Goal: Task Accomplishment & Management: Complete application form

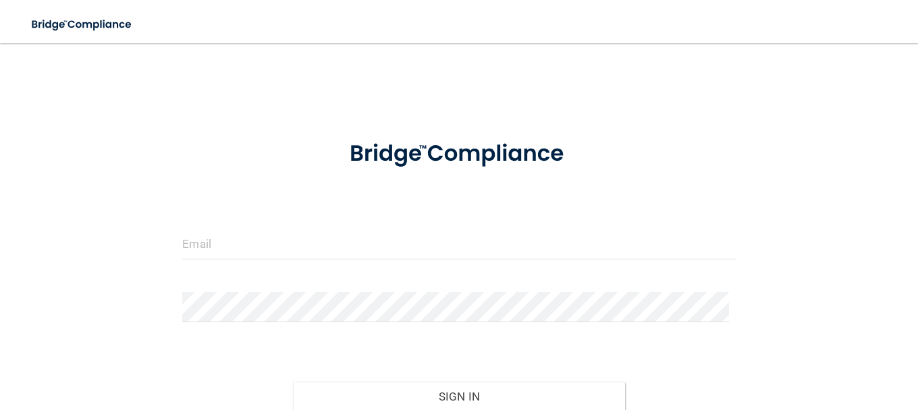
drag, startPoint x: 167, startPoint y: 241, endPoint x: 189, endPoint y: 253, distance: 24.8
click at [180, 243] on div "Invalid email/password. You don't have permission to access that page. Sign In …" at bounding box center [459, 267] width 864 height 421
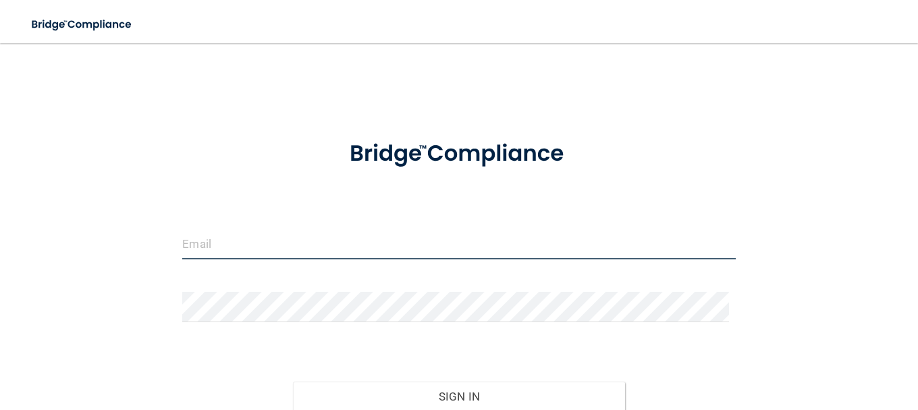
click at [198, 254] on input "email" at bounding box center [458, 244] width 553 height 30
type input "[EMAIL_ADDRESS][DOMAIN_NAME]"
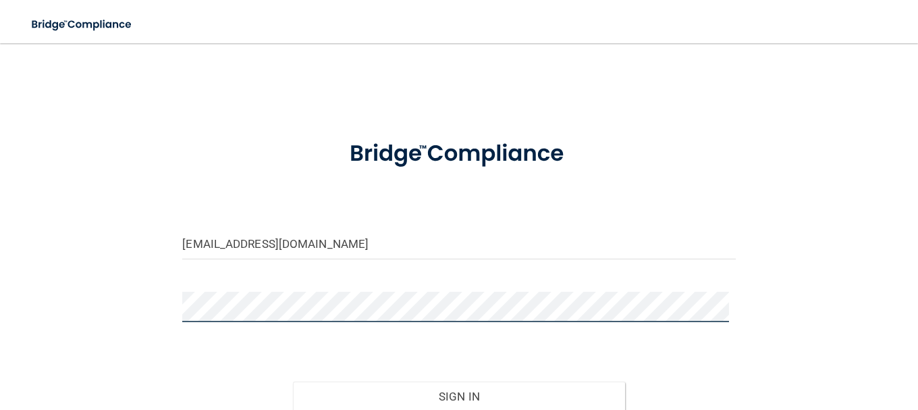
click at [293, 381] on button "Sign In" at bounding box center [459, 396] width 332 height 30
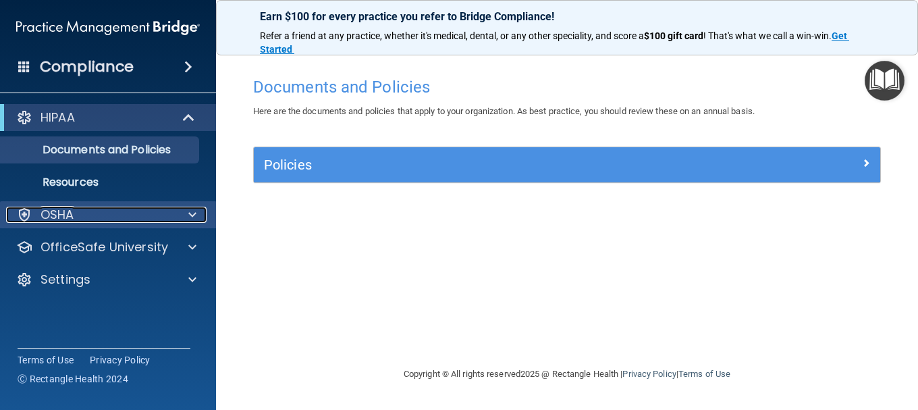
click at [77, 215] on div "OSHA" at bounding box center [89, 215] width 167 height 16
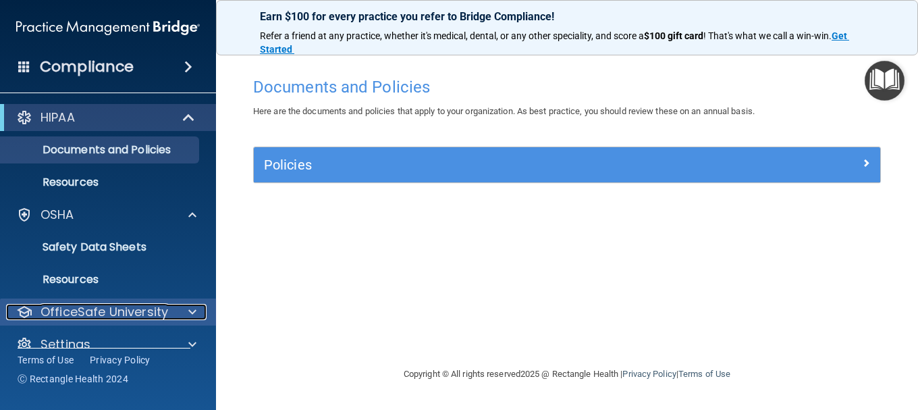
click at [94, 306] on p "OfficeSafe University" at bounding box center [105, 312] width 128 height 16
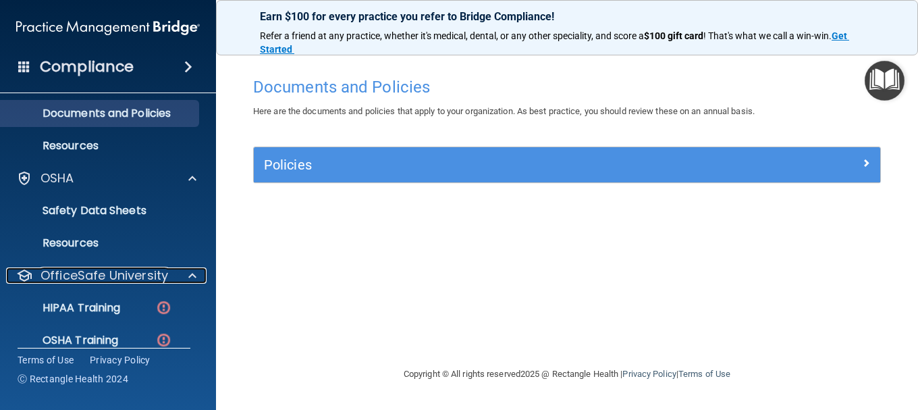
scroll to position [68, 0]
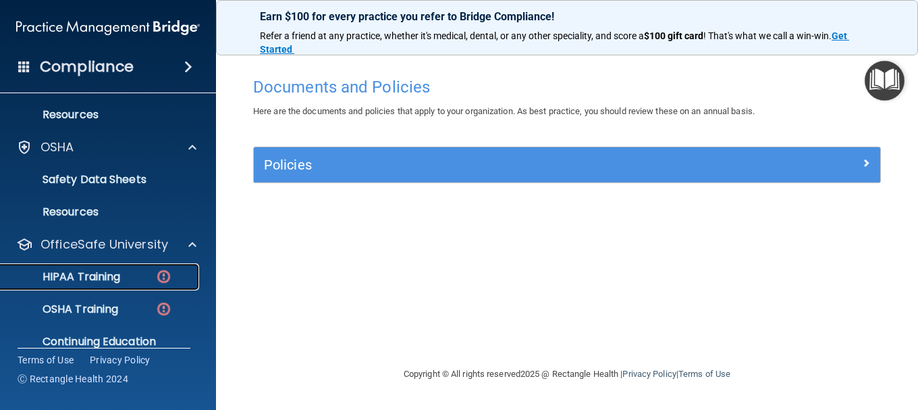
click at [103, 273] on p "HIPAA Training" at bounding box center [64, 277] width 111 height 14
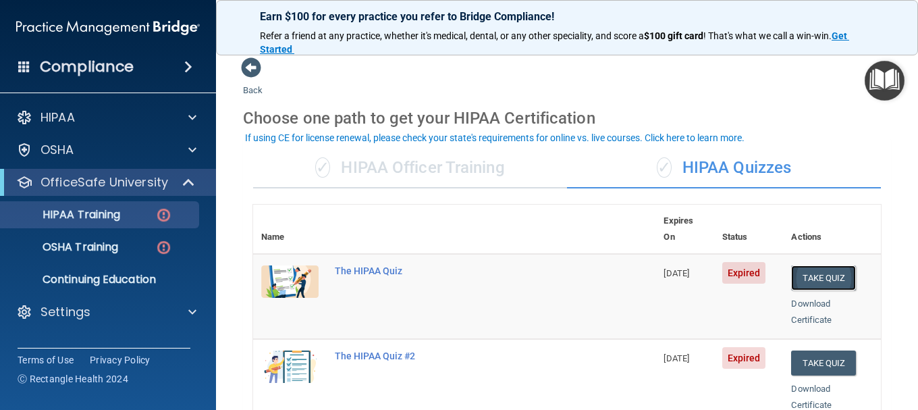
click at [820, 265] on button "Take Quiz" at bounding box center [823, 277] width 65 height 25
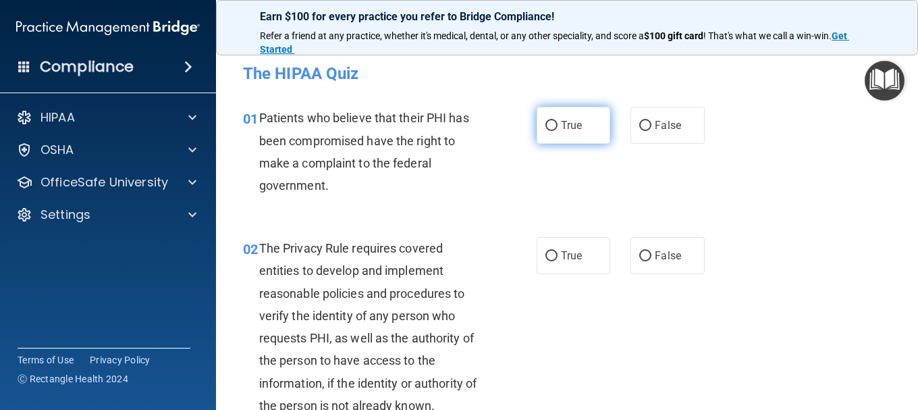
click at [545, 127] on input "True" at bounding box center [551, 126] width 12 height 10
radio input "true"
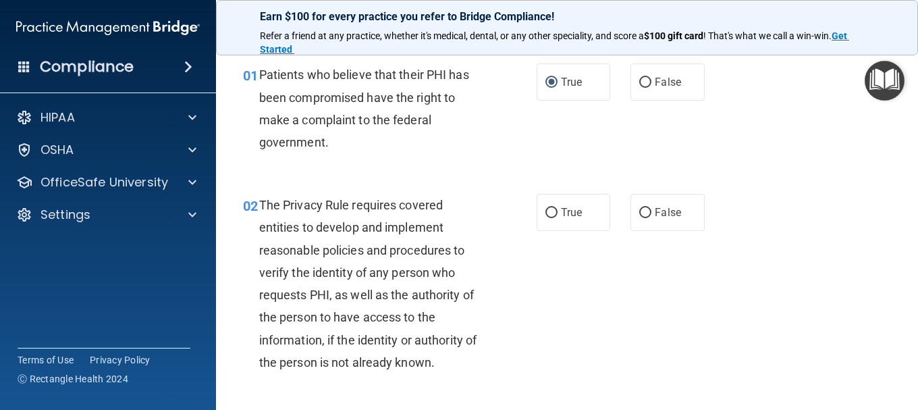
scroll to position [68, 0]
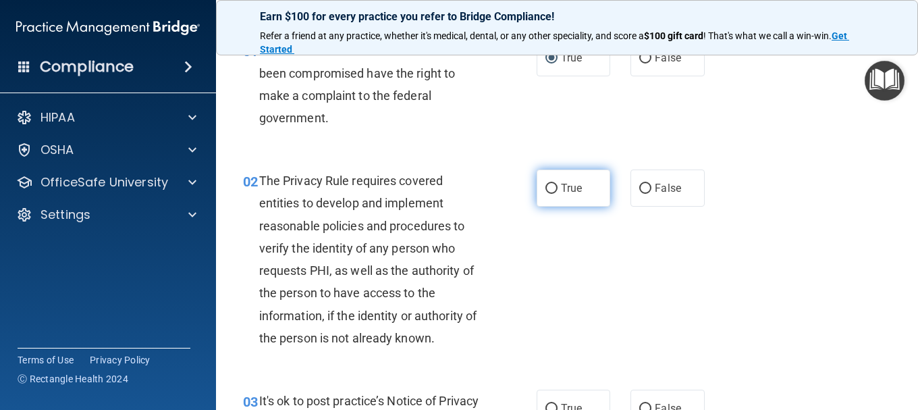
click at [552, 182] on label "True" at bounding box center [574, 187] width 74 height 37
click at [552, 184] on input "True" at bounding box center [551, 189] width 12 height 10
radio input "true"
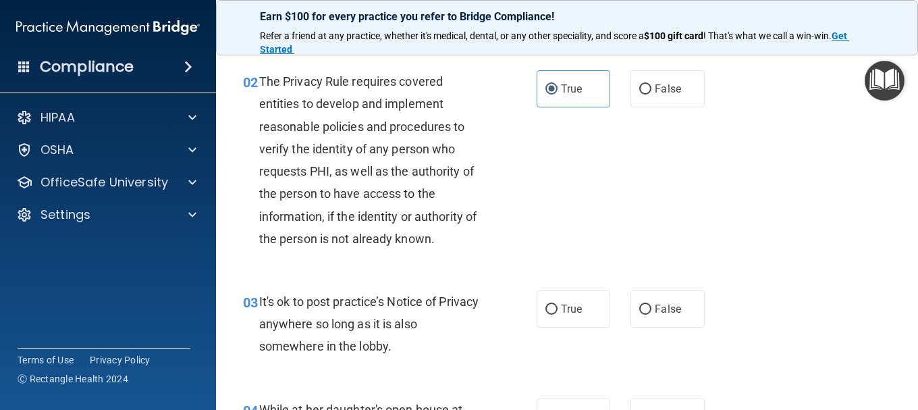
scroll to position [203, 0]
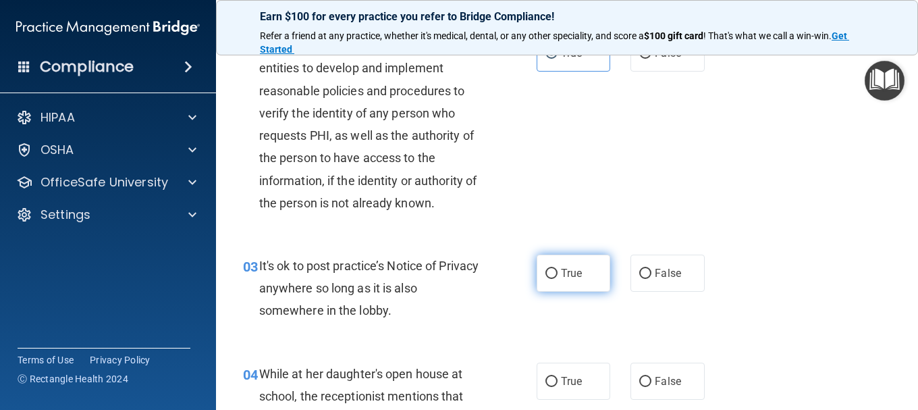
click at [549, 273] on input "True" at bounding box center [551, 274] width 12 height 10
radio input "true"
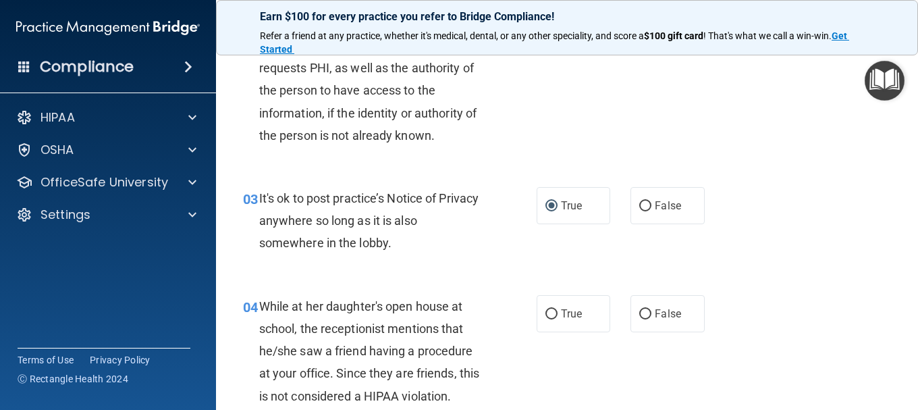
scroll to position [338, 0]
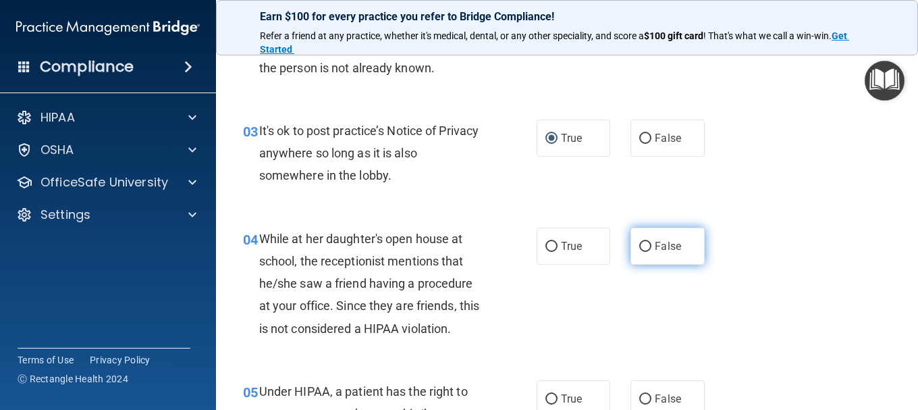
click at [639, 245] on input "False" at bounding box center [645, 247] width 12 height 10
radio input "true"
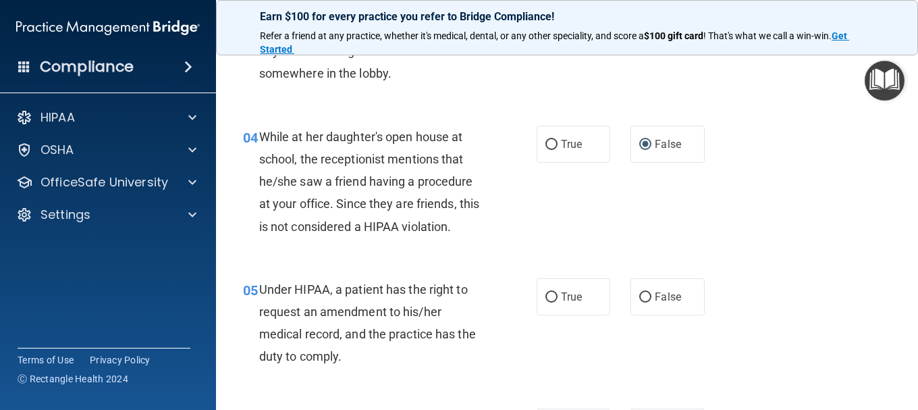
scroll to position [473, 0]
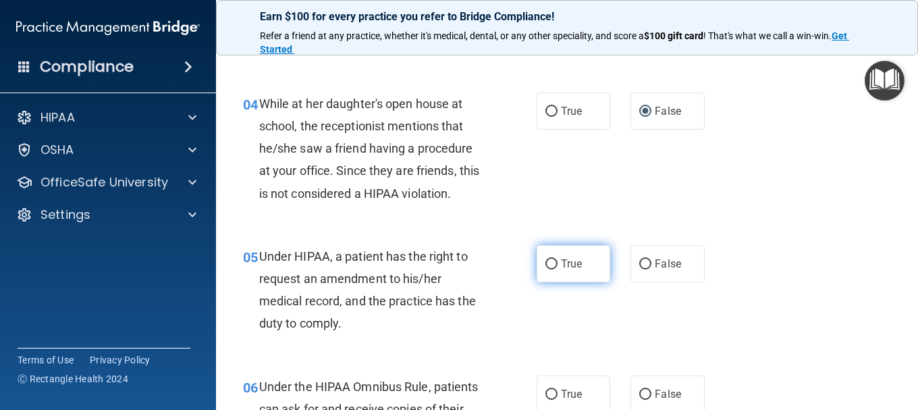
click at [545, 264] on input "True" at bounding box center [551, 264] width 12 height 10
radio input "true"
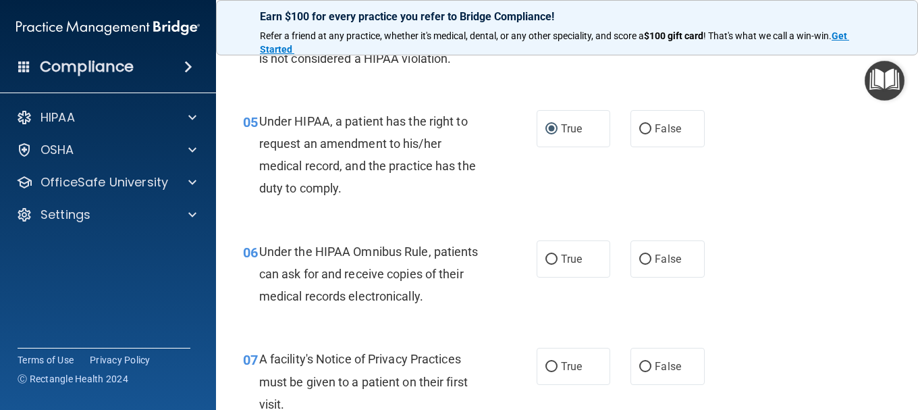
scroll to position [675, 0]
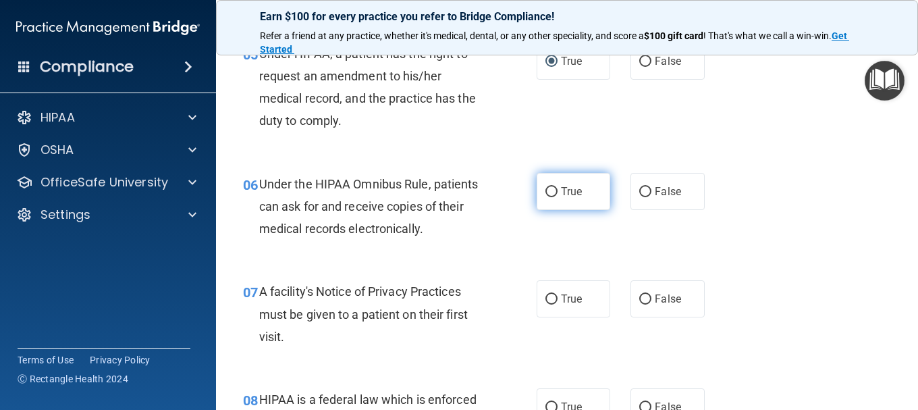
click at [546, 194] on input "True" at bounding box center [551, 192] width 12 height 10
radio input "true"
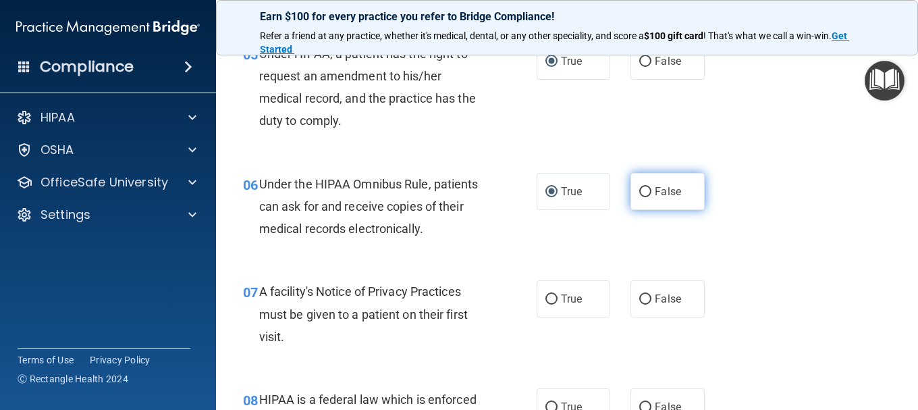
click at [639, 192] on input "False" at bounding box center [645, 192] width 12 height 10
radio input "true"
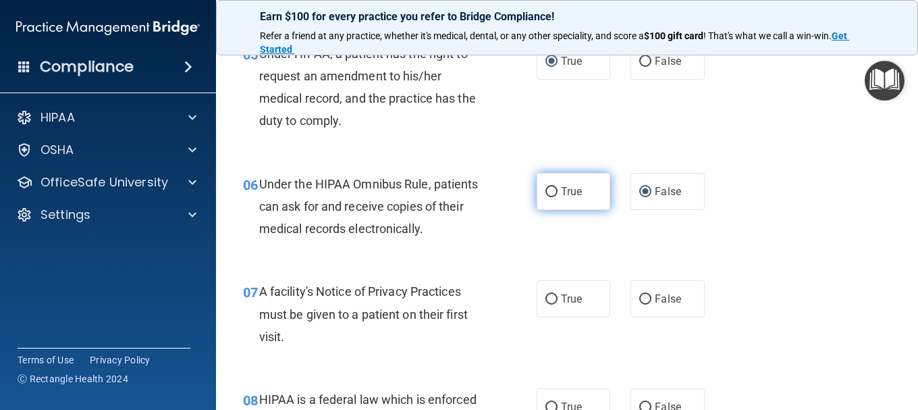
click at [550, 193] on input "True" at bounding box center [551, 192] width 12 height 10
radio input "true"
radio input "false"
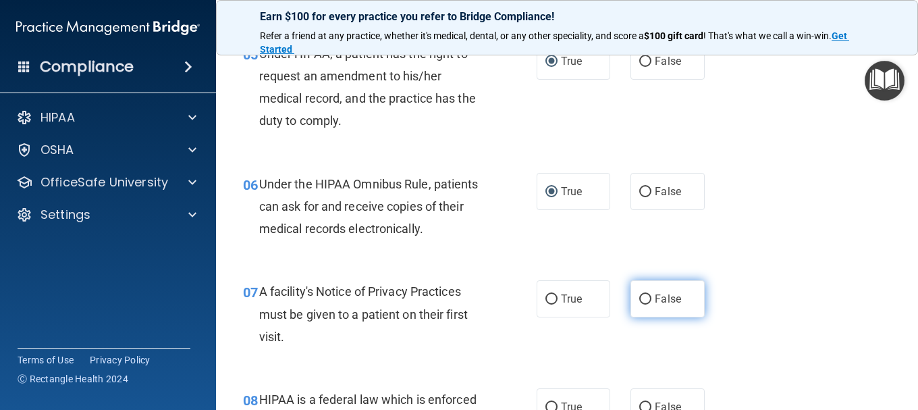
click at [642, 300] on input "False" at bounding box center [645, 299] width 12 height 10
radio input "true"
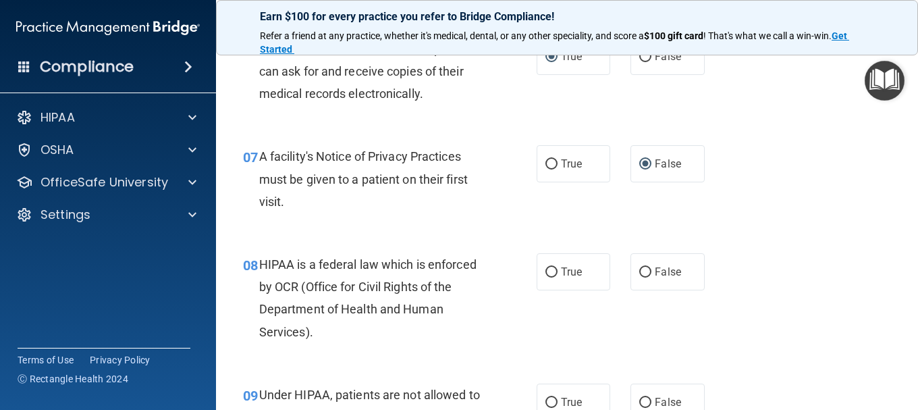
scroll to position [878, 0]
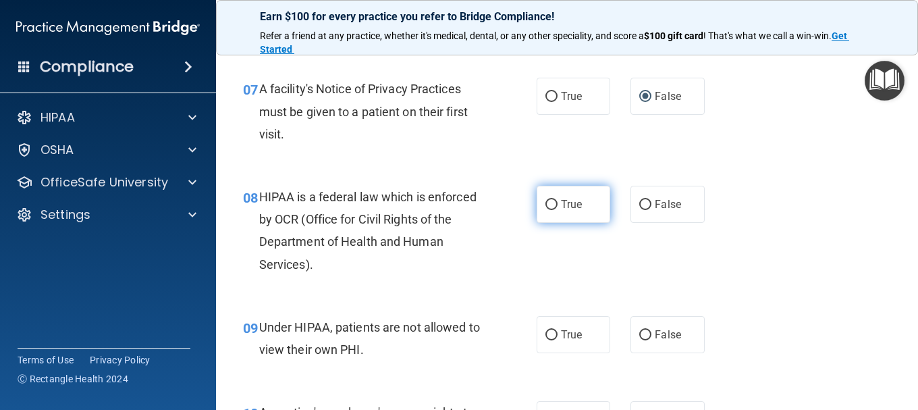
click at [549, 203] on input "True" at bounding box center [551, 205] width 12 height 10
radio input "true"
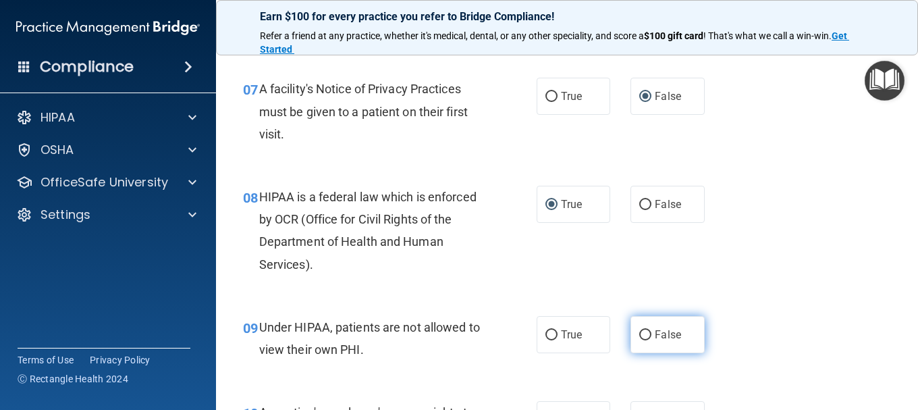
click at [639, 336] on input "False" at bounding box center [645, 335] width 12 height 10
radio input "true"
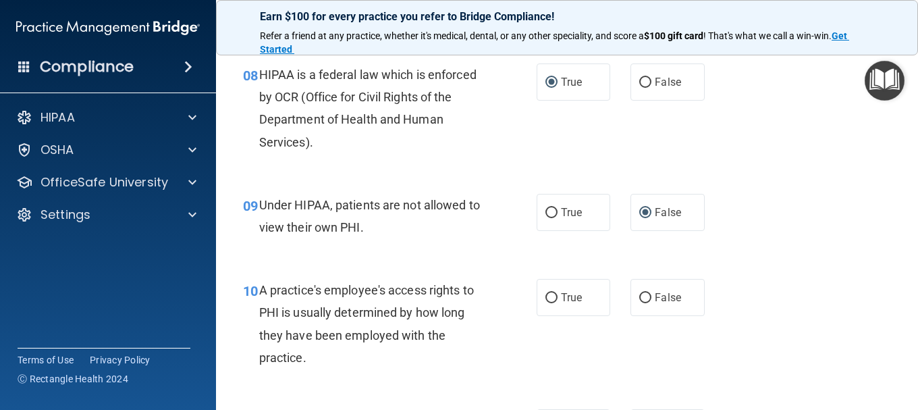
scroll to position [1080, 0]
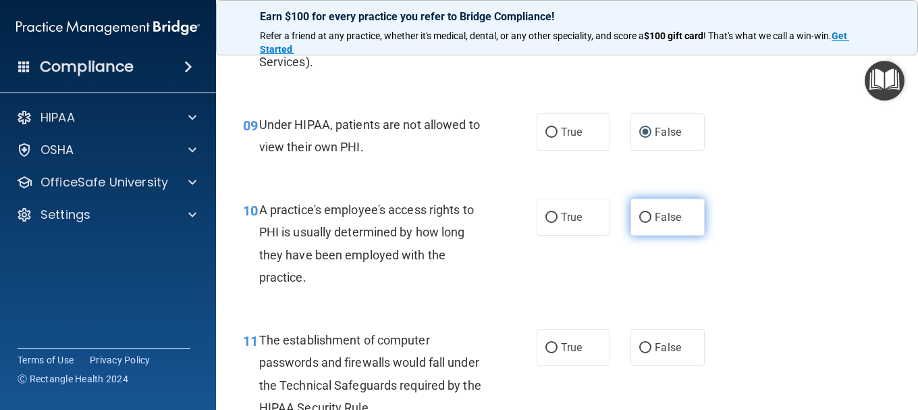
click at [639, 216] on input "False" at bounding box center [645, 218] width 12 height 10
radio input "true"
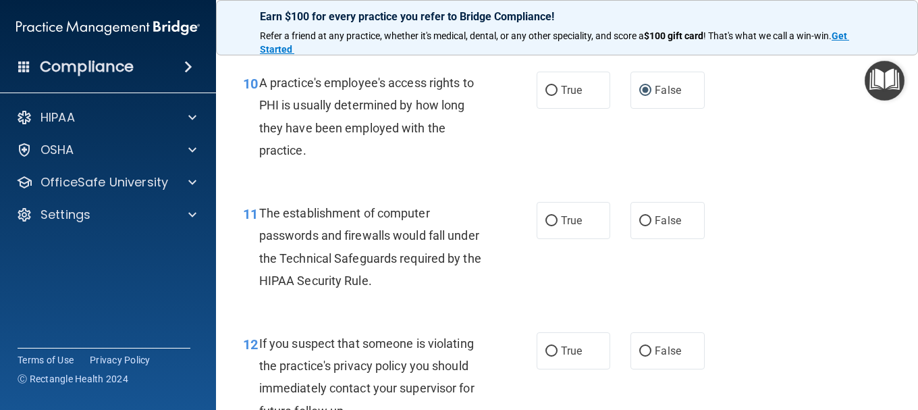
scroll to position [1215, 0]
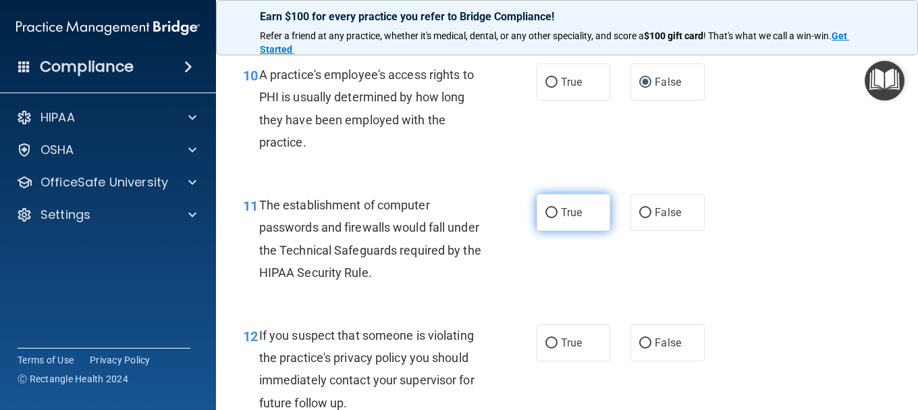
click at [547, 212] on input "True" at bounding box center [551, 213] width 12 height 10
radio input "true"
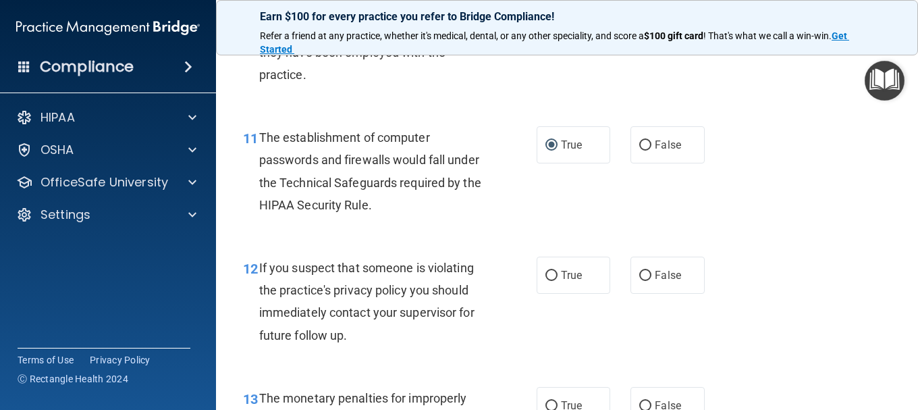
scroll to position [1350, 0]
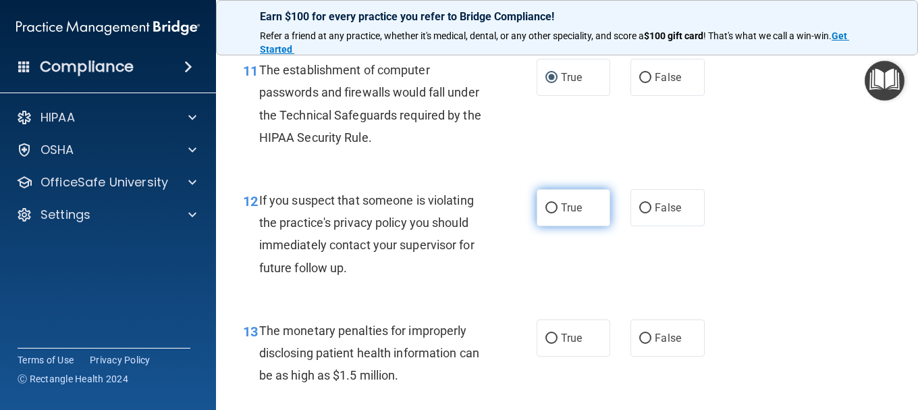
click at [549, 209] on input "True" at bounding box center [551, 208] width 12 height 10
radio input "true"
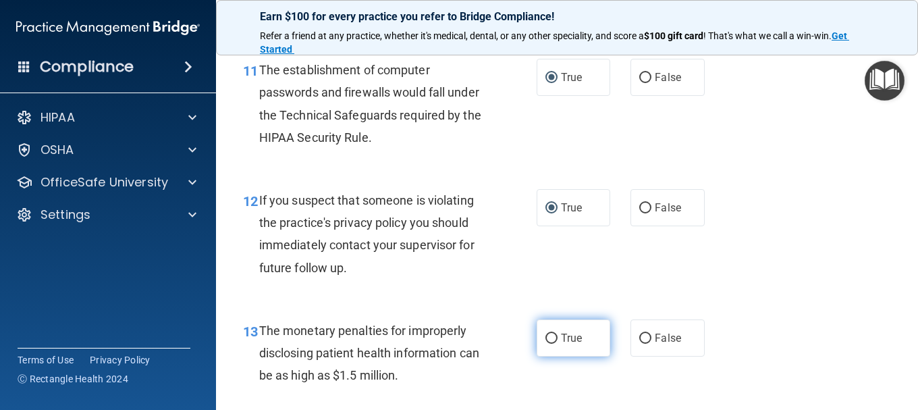
click at [549, 333] on input "True" at bounding box center [551, 338] width 12 height 10
radio input "true"
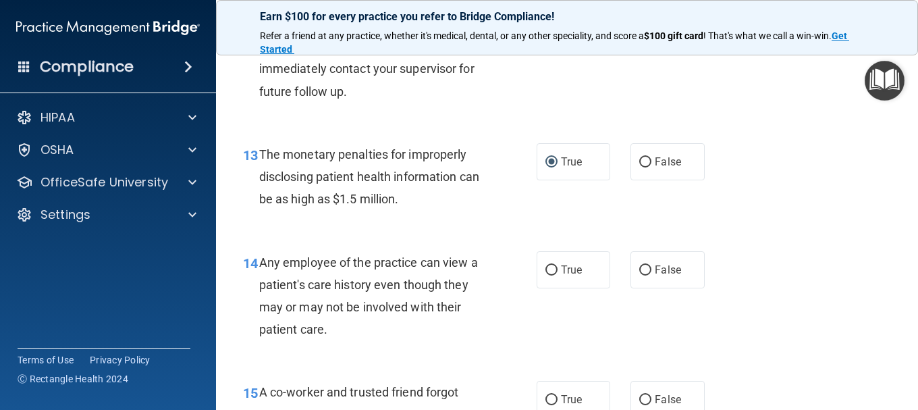
scroll to position [1553, 0]
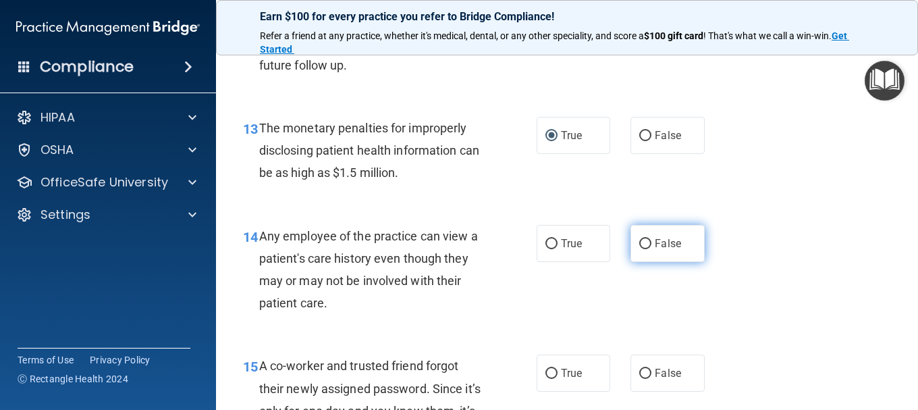
click at [639, 242] on input "False" at bounding box center [645, 244] width 12 height 10
radio input "true"
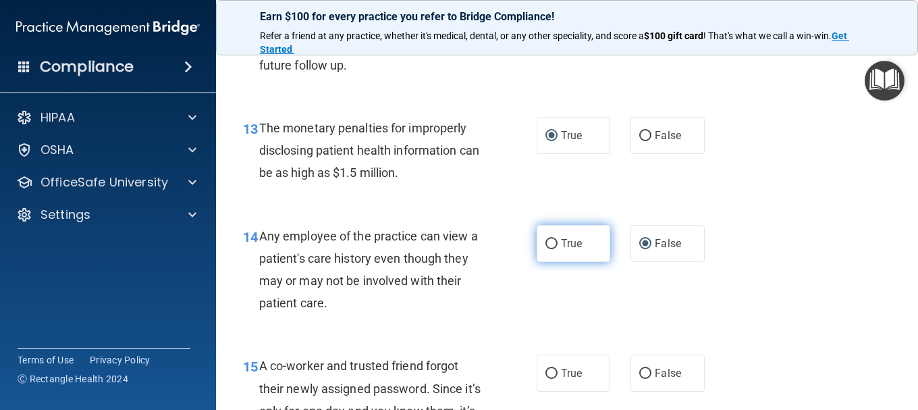
click at [545, 243] on input "True" at bounding box center [551, 244] width 12 height 10
radio input "true"
radio input "false"
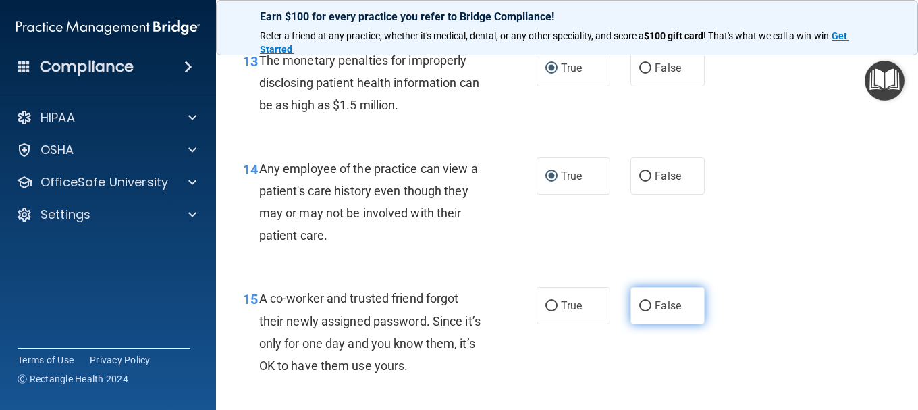
click at [639, 301] on input "False" at bounding box center [645, 306] width 12 height 10
radio input "true"
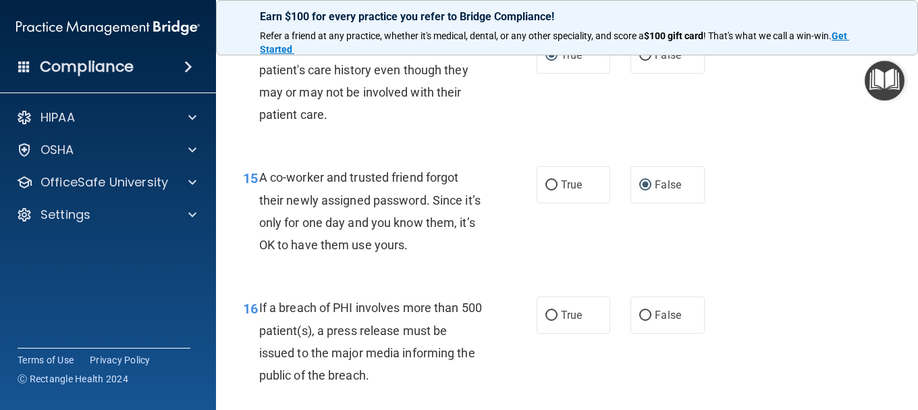
scroll to position [1755, 0]
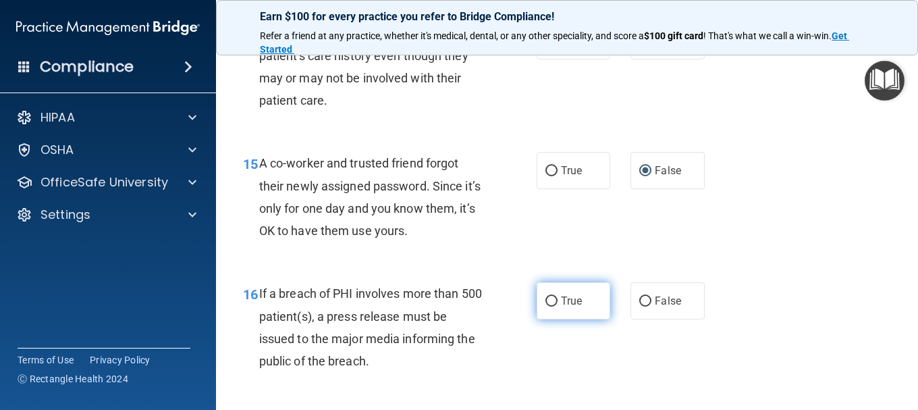
click at [545, 298] on input "True" at bounding box center [551, 301] width 12 height 10
radio input "true"
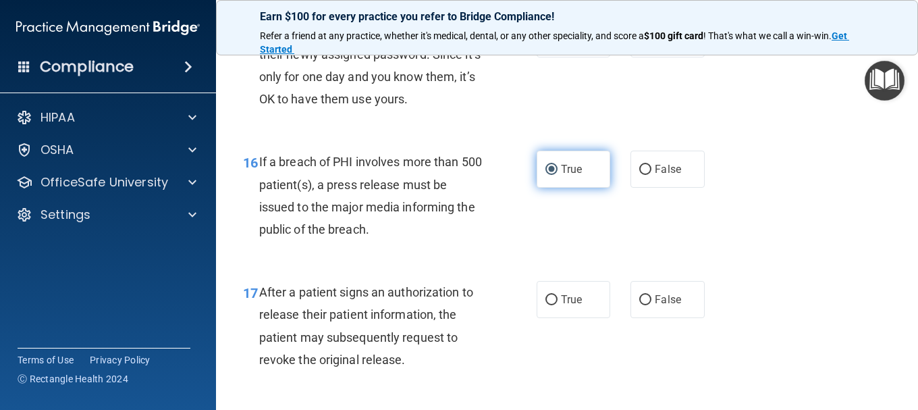
scroll to position [1958, 0]
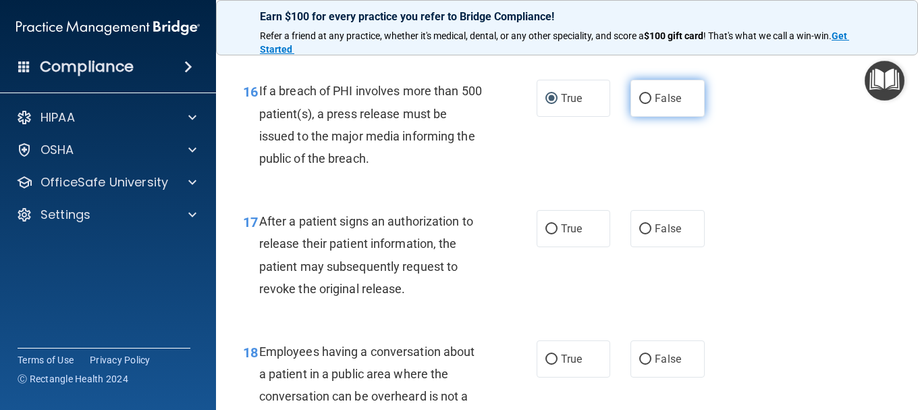
click at [639, 98] on input "False" at bounding box center [645, 99] width 12 height 10
radio input "true"
radio input "false"
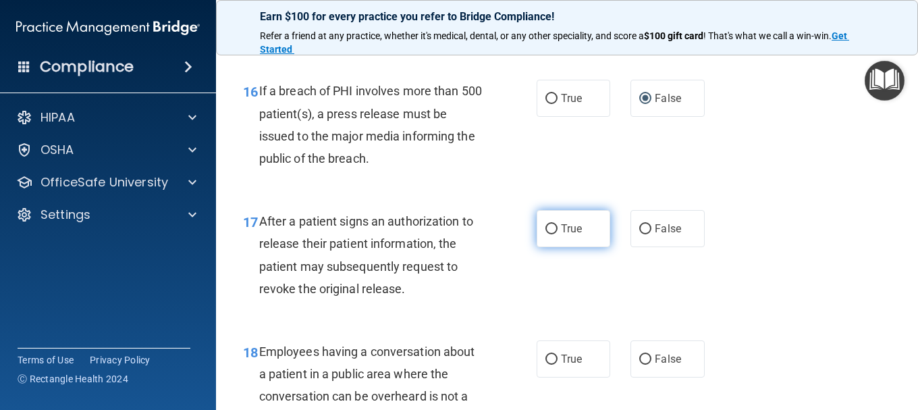
click at [563, 231] on span "True" at bounding box center [571, 228] width 21 height 13
click at [558, 231] on input "True" at bounding box center [551, 229] width 12 height 10
radio input "true"
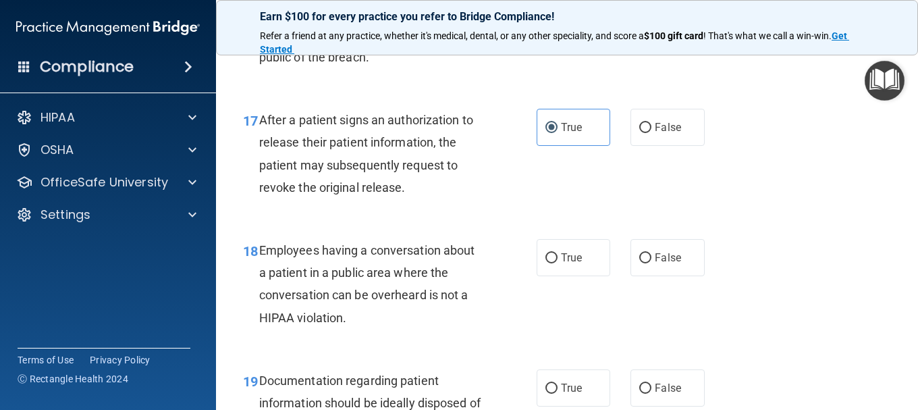
scroll to position [2093, 0]
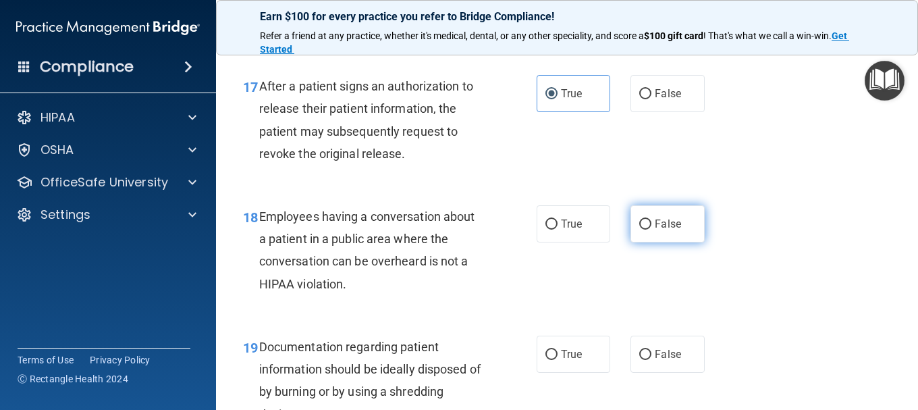
click at [639, 220] on input "False" at bounding box center [645, 224] width 12 height 10
radio input "true"
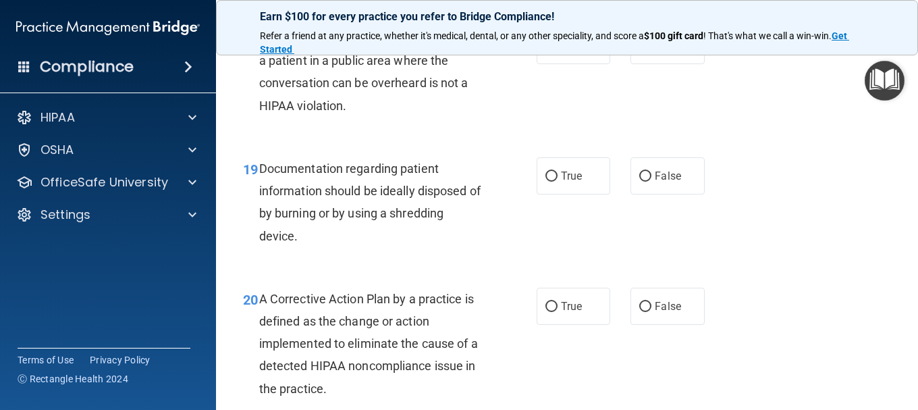
scroll to position [2295, 0]
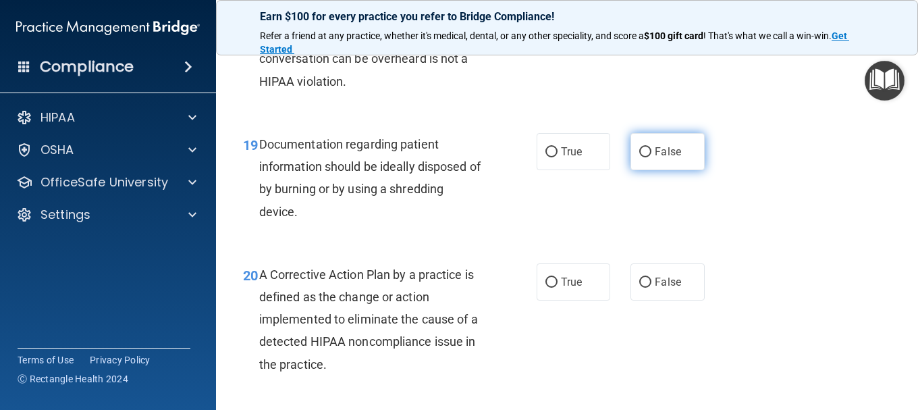
click at [641, 153] on input "False" at bounding box center [645, 152] width 12 height 10
radio input "true"
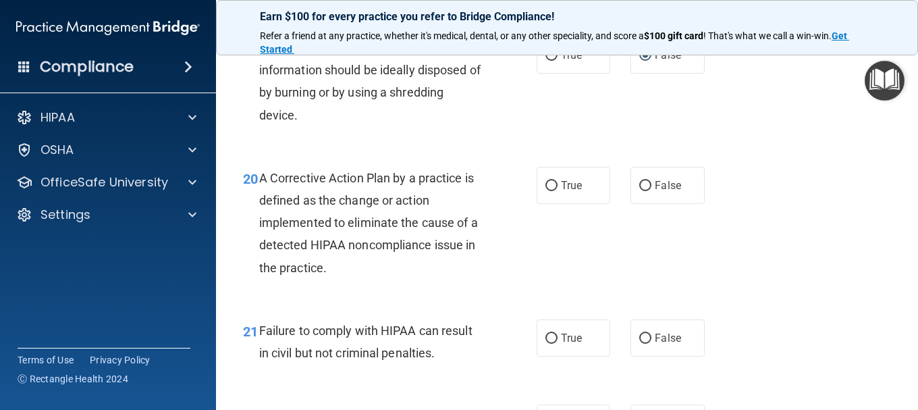
scroll to position [2430, 0]
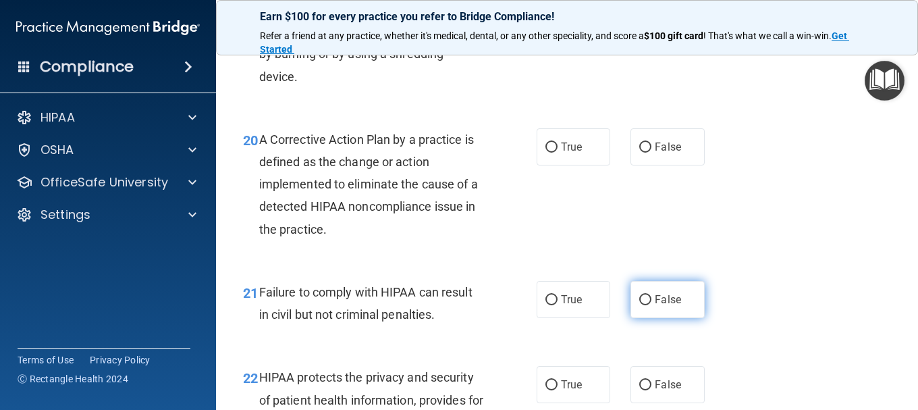
click at [643, 298] on input "False" at bounding box center [645, 300] width 12 height 10
radio input "true"
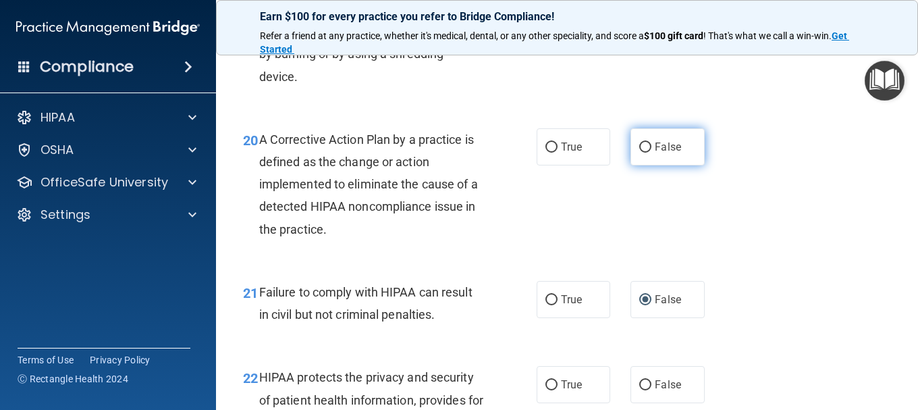
click at [641, 146] on input "False" at bounding box center [645, 147] width 12 height 10
radio input "true"
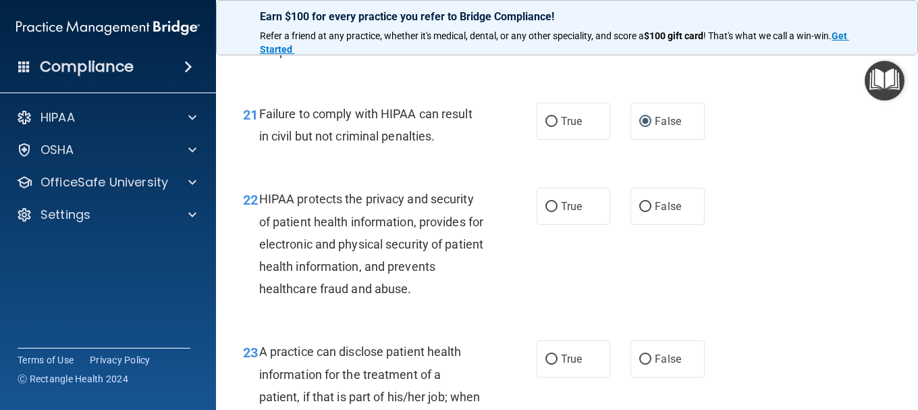
scroll to position [2633, 0]
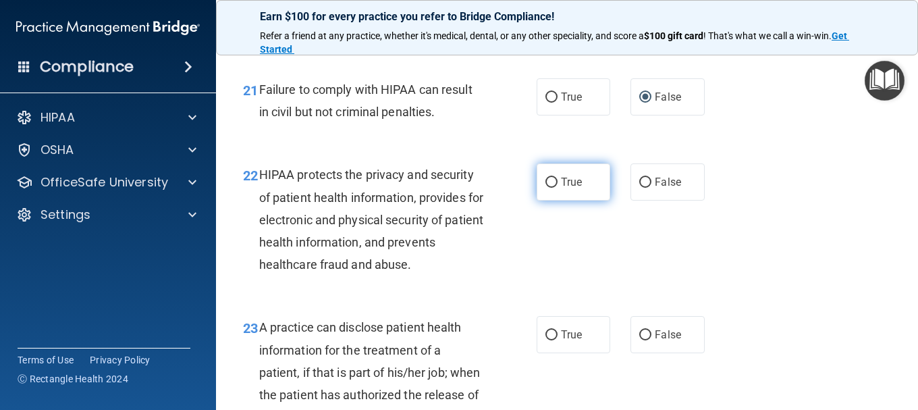
click at [549, 181] on input "True" at bounding box center [551, 183] width 12 height 10
radio input "true"
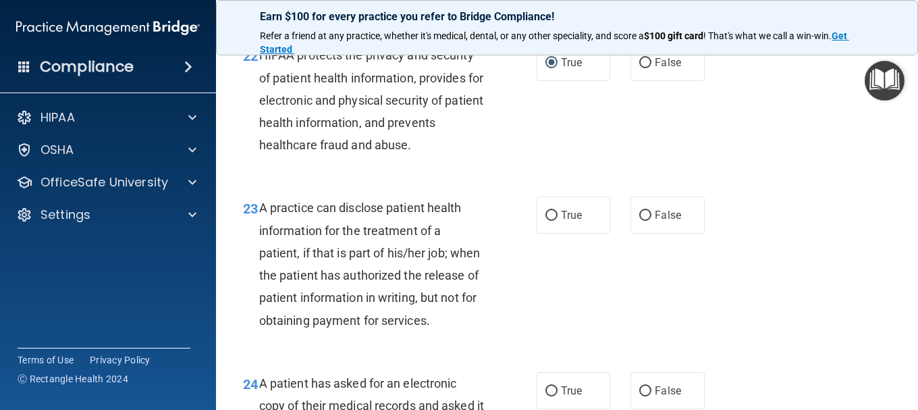
scroll to position [2768, 0]
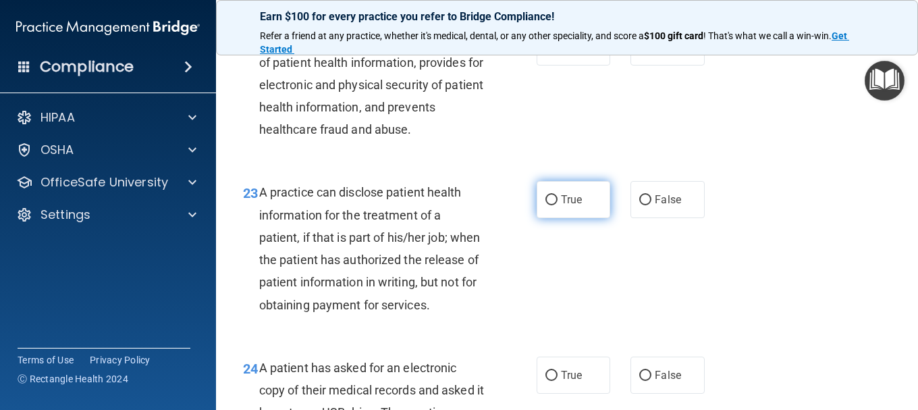
click at [545, 196] on input "True" at bounding box center [551, 200] width 12 height 10
radio input "true"
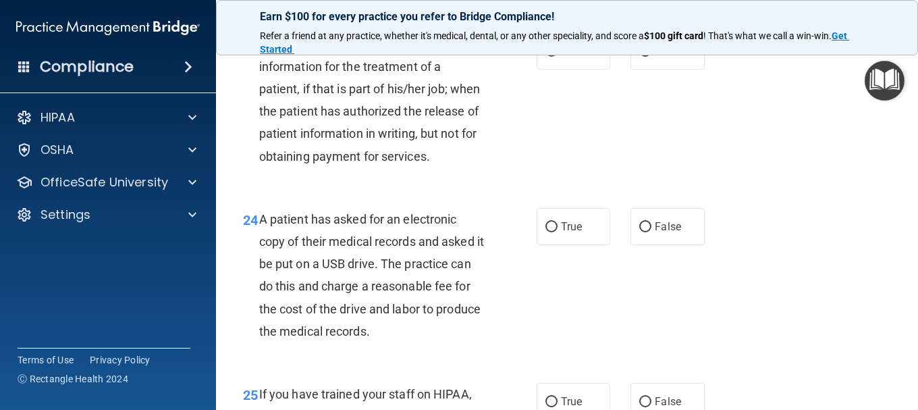
scroll to position [2970, 0]
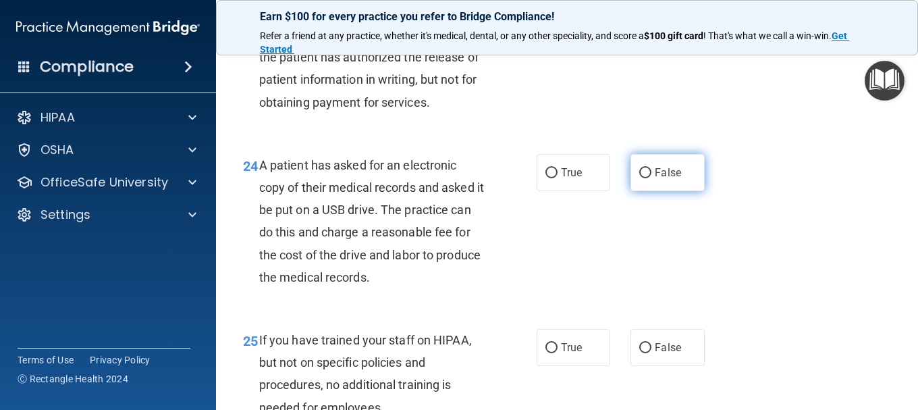
click at [641, 178] on input "False" at bounding box center [645, 173] width 12 height 10
radio input "true"
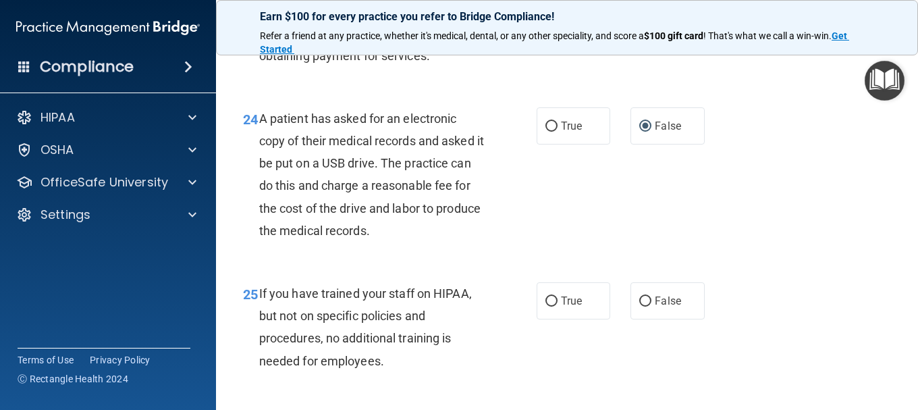
scroll to position [3105, 0]
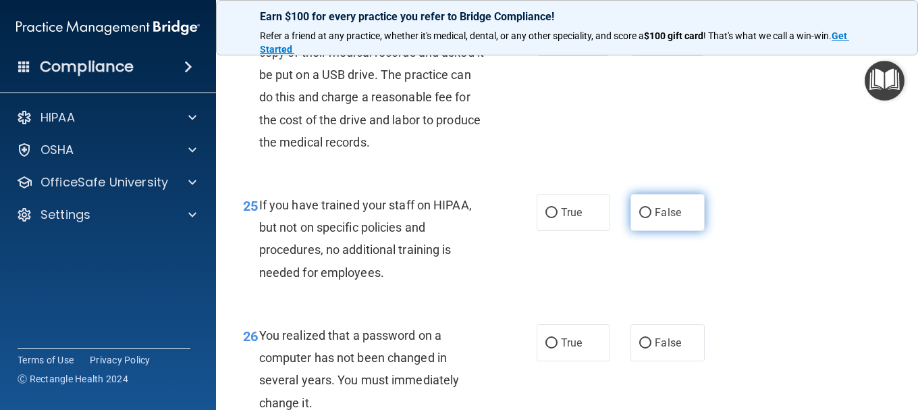
click at [639, 218] on input "False" at bounding box center [645, 213] width 12 height 10
radio input "true"
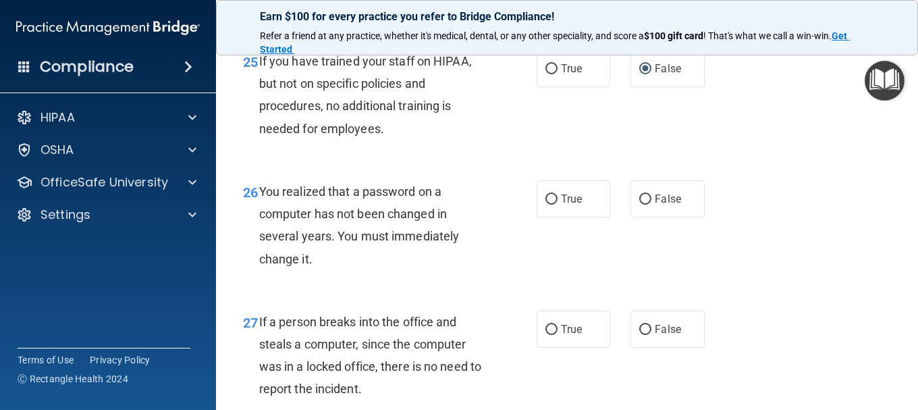
scroll to position [3308, 0]
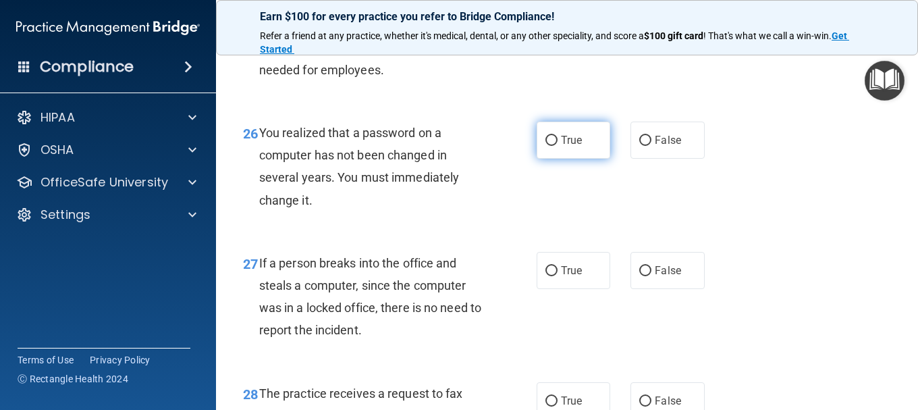
click at [545, 159] on label "True" at bounding box center [574, 140] width 74 height 37
click at [545, 146] on input "True" at bounding box center [551, 141] width 12 height 10
radio input "true"
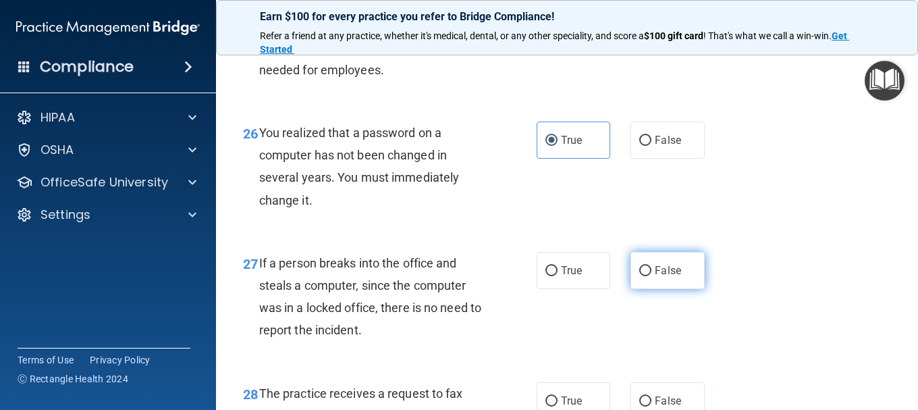
drag, startPoint x: 639, startPoint y: 294, endPoint x: 642, endPoint y: 302, distance: 8.8
click at [639, 276] on input "False" at bounding box center [645, 271] width 12 height 10
radio input "true"
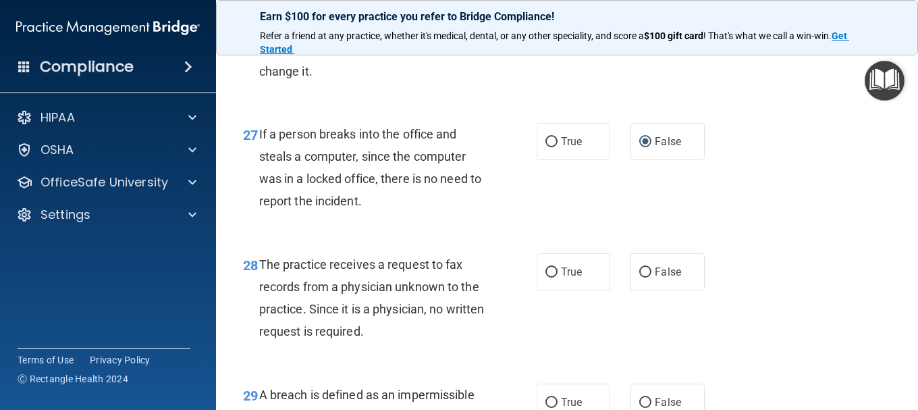
scroll to position [3443, 0]
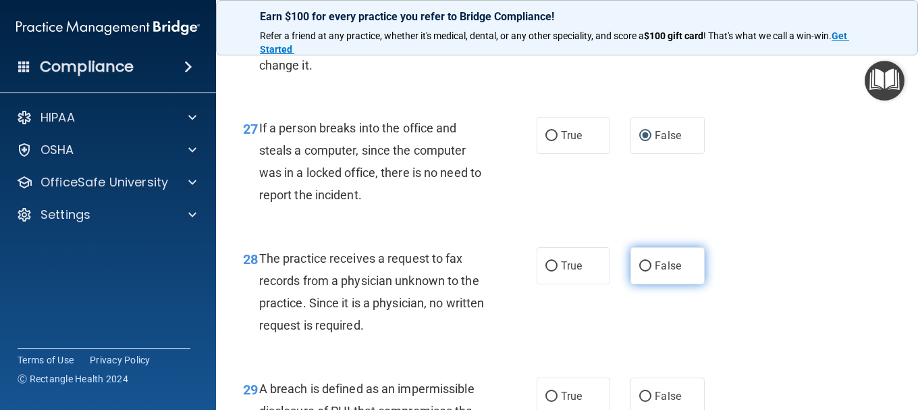
click at [641, 271] on input "False" at bounding box center [645, 266] width 12 height 10
radio input "true"
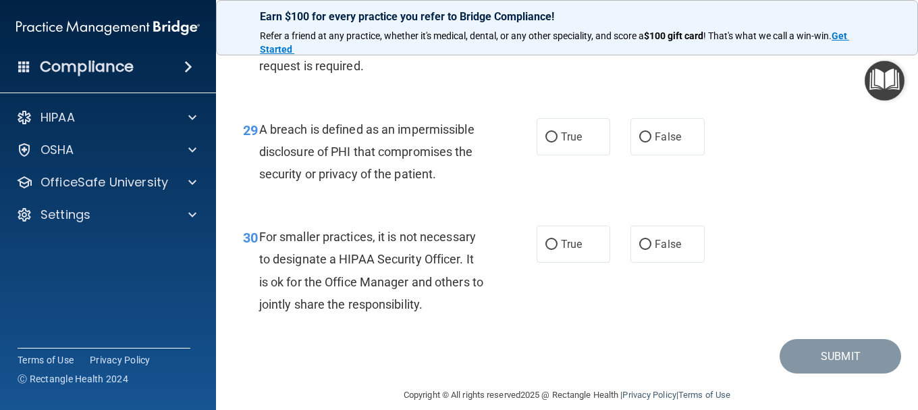
scroll to position [3713, 0]
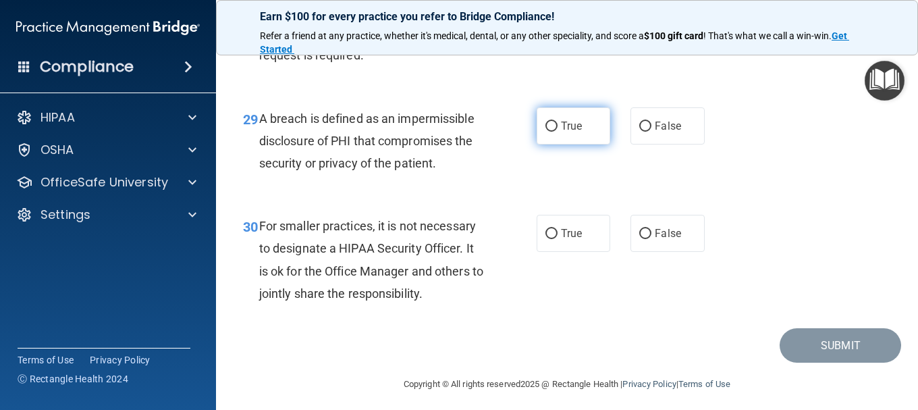
click at [552, 132] on input "True" at bounding box center [551, 127] width 12 height 10
radio input "true"
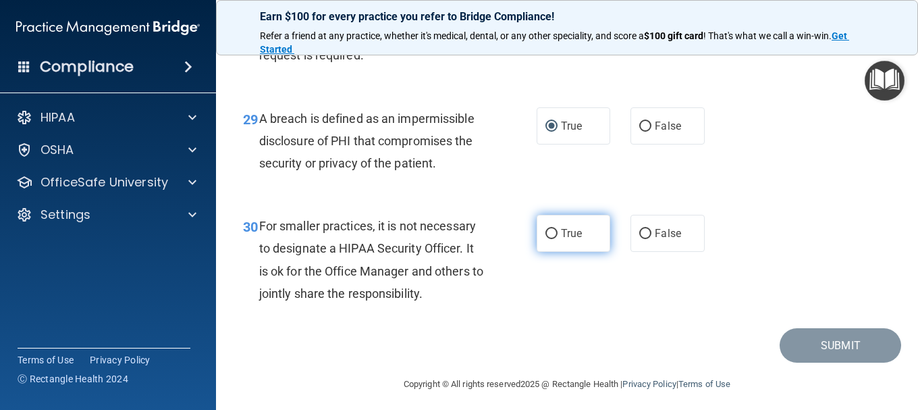
click at [553, 252] on label "True" at bounding box center [574, 233] width 74 height 37
click at [553, 239] on input "True" at bounding box center [551, 234] width 12 height 10
radio input "true"
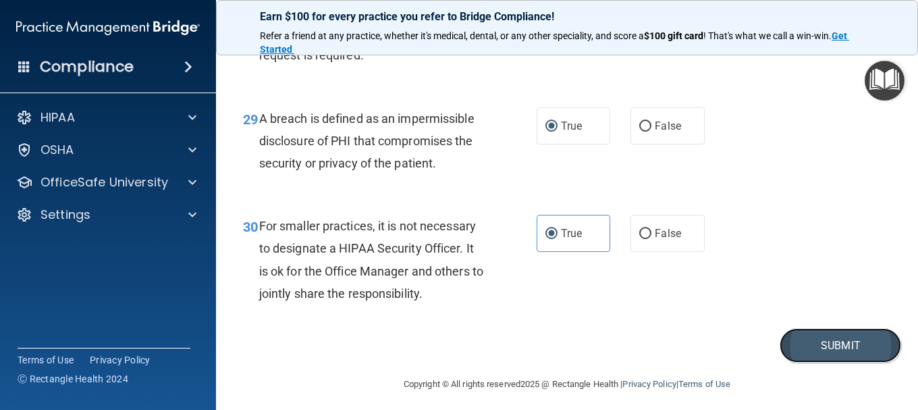
click at [800, 363] on button "Submit" at bounding box center [841, 345] width 122 height 34
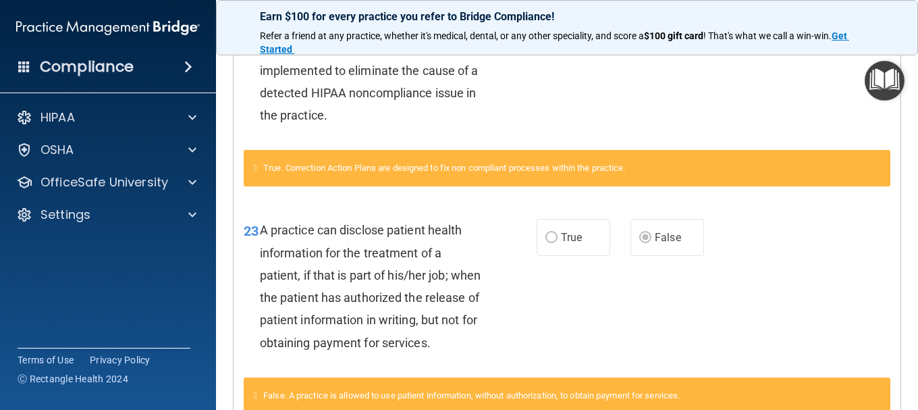
scroll to position [1405, 0]
